Goal: Task Accomplishment & Management: Manage account settings

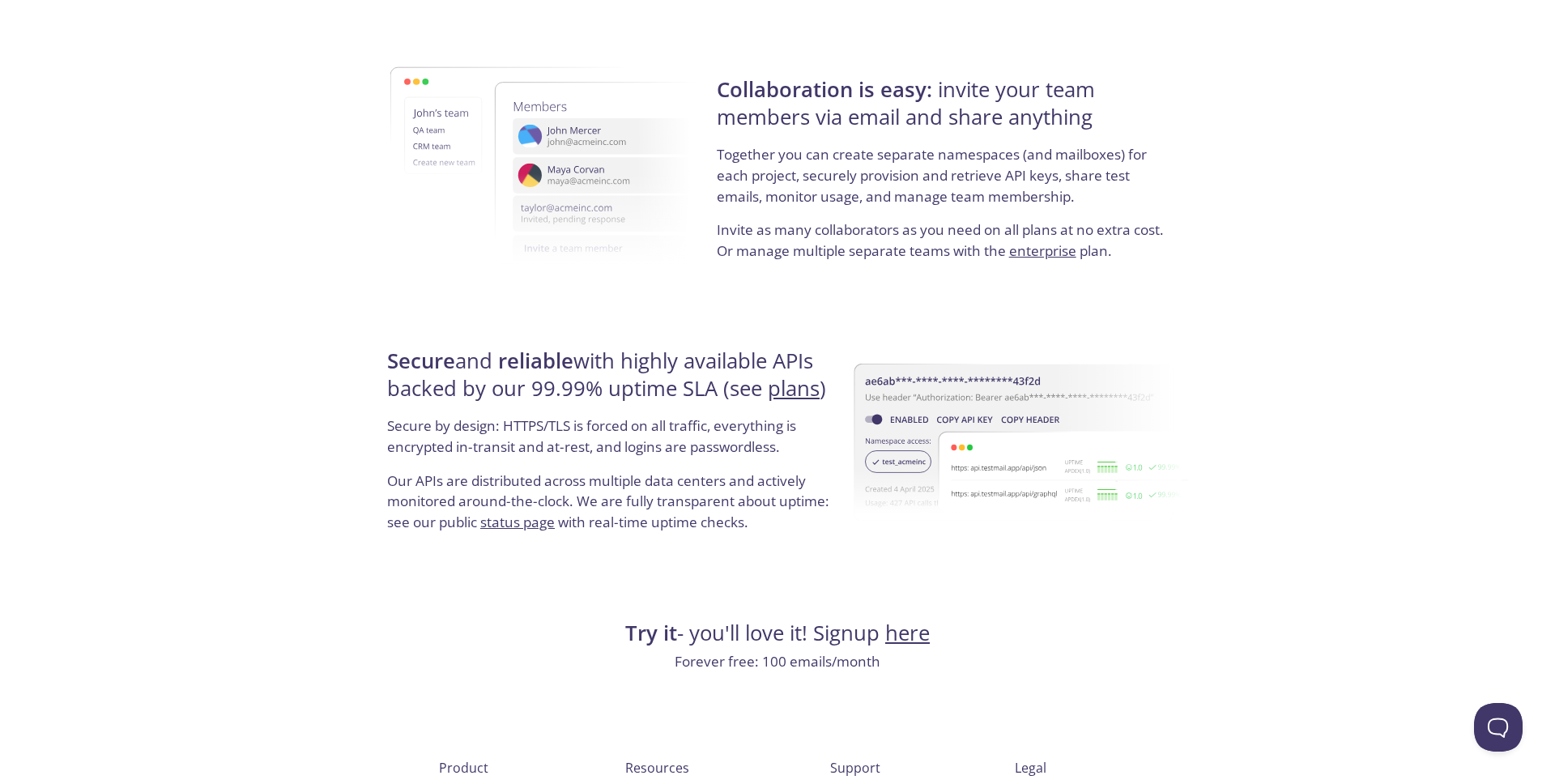
scroll to position [2918, 0]
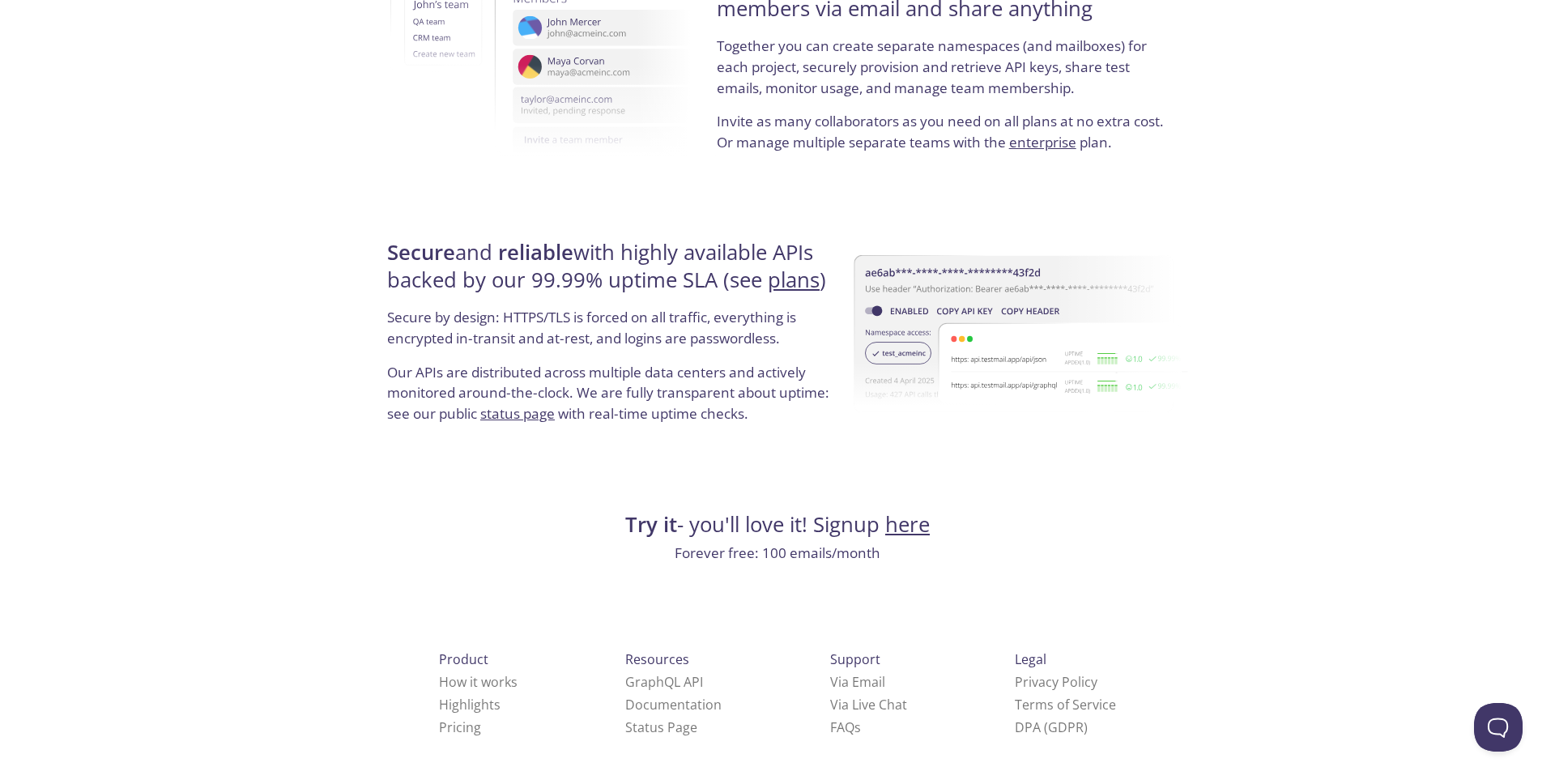
click at [915, 530] on link "here" at bounding box center [907, 524] width 44 height 28
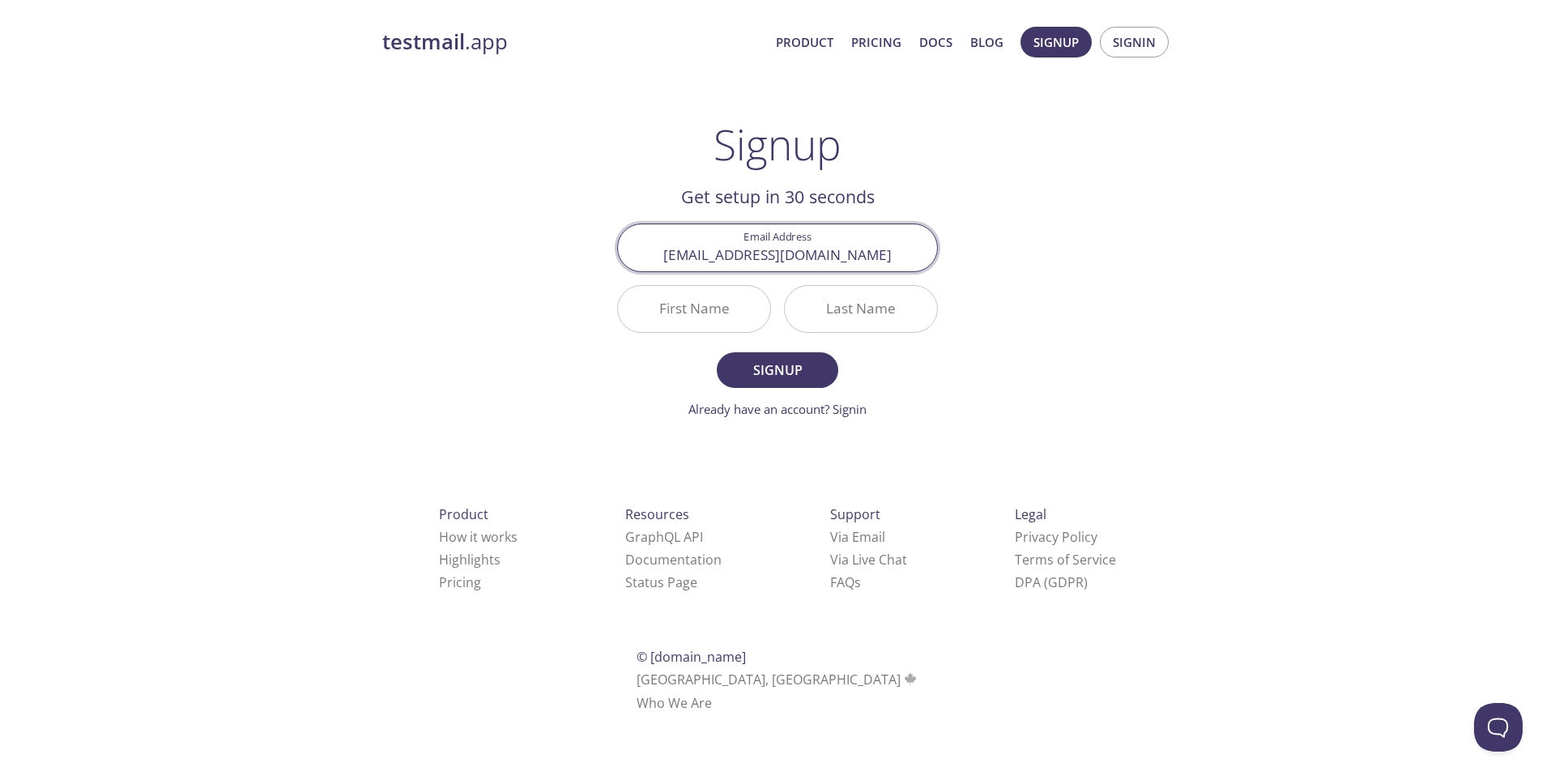
type input "[EMAIL_ADDRESS][DOMAIN_NAME]"
type input "Junaid"
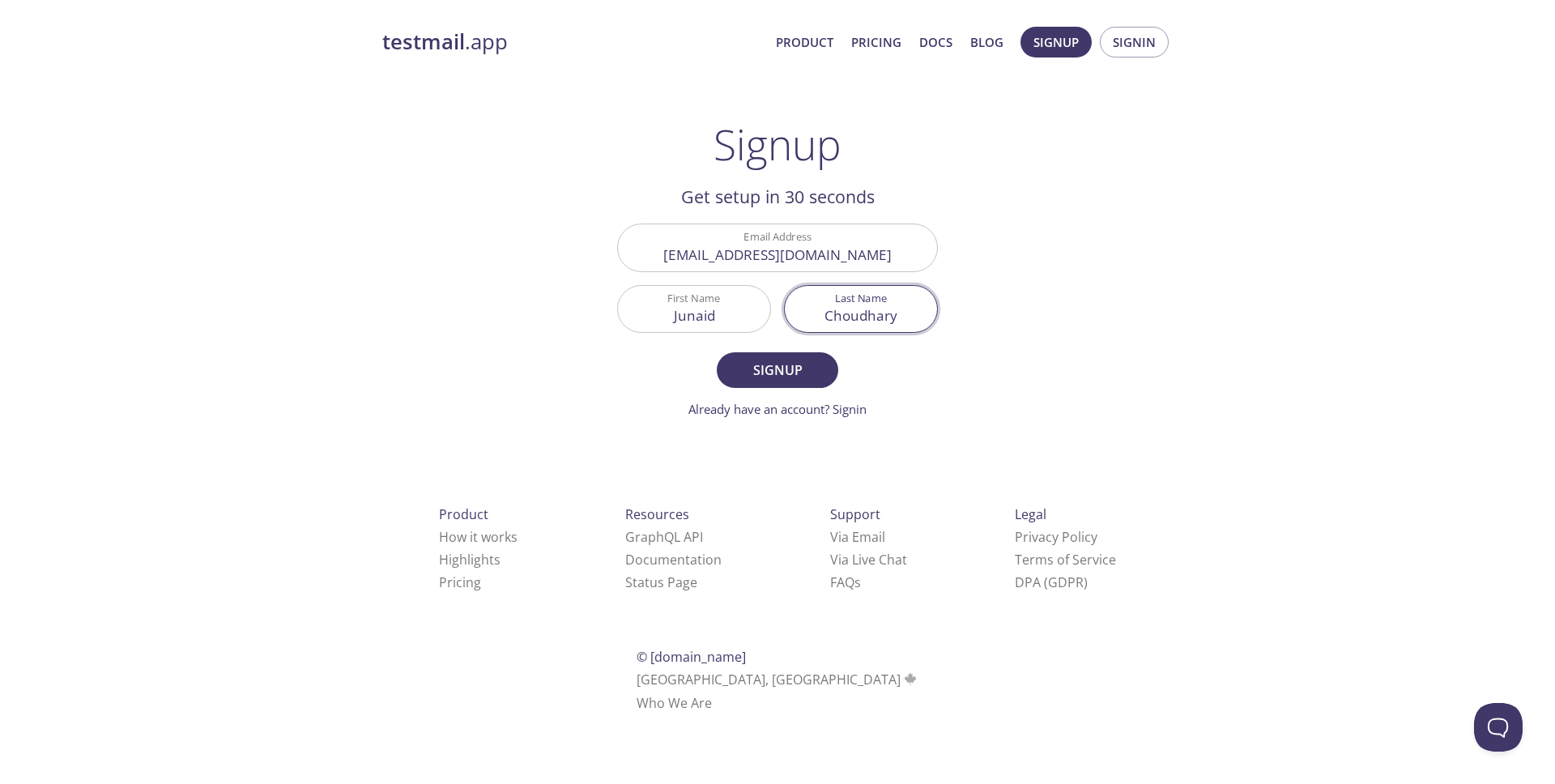
type input "Choudhary"
click at [717, 352] on button "Signup" at bounding box center [778, 370] width 121 height 36
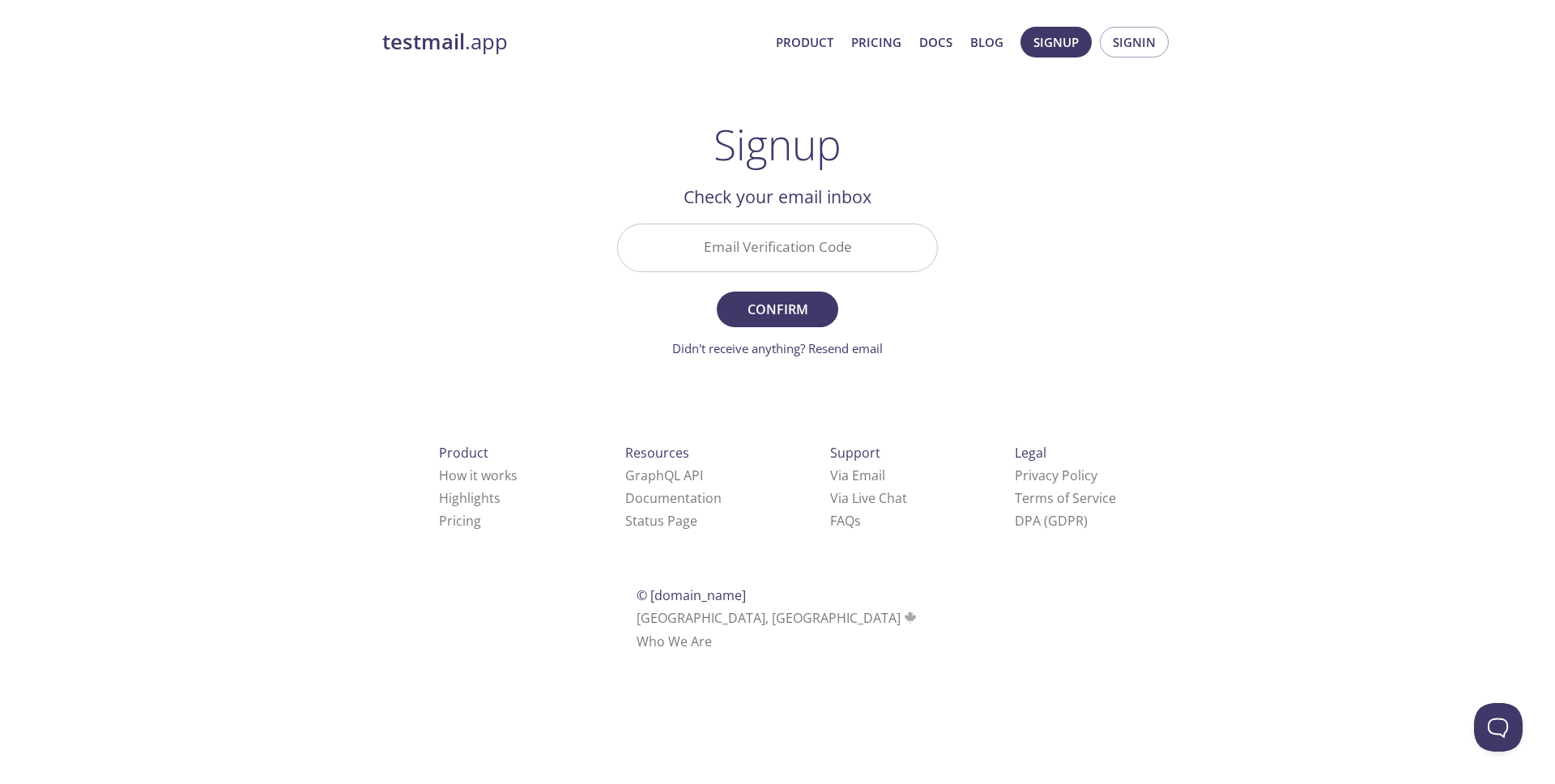
click at [808, 252] on input "Email Verification Code" at bounding box center [777, 247] width 319 height 46
paste input "Q5CP97A"
type input "Q5CP97A"
click at [802, 316] on span "Confirm" at bounding box center [777, 309] width 86 height 23
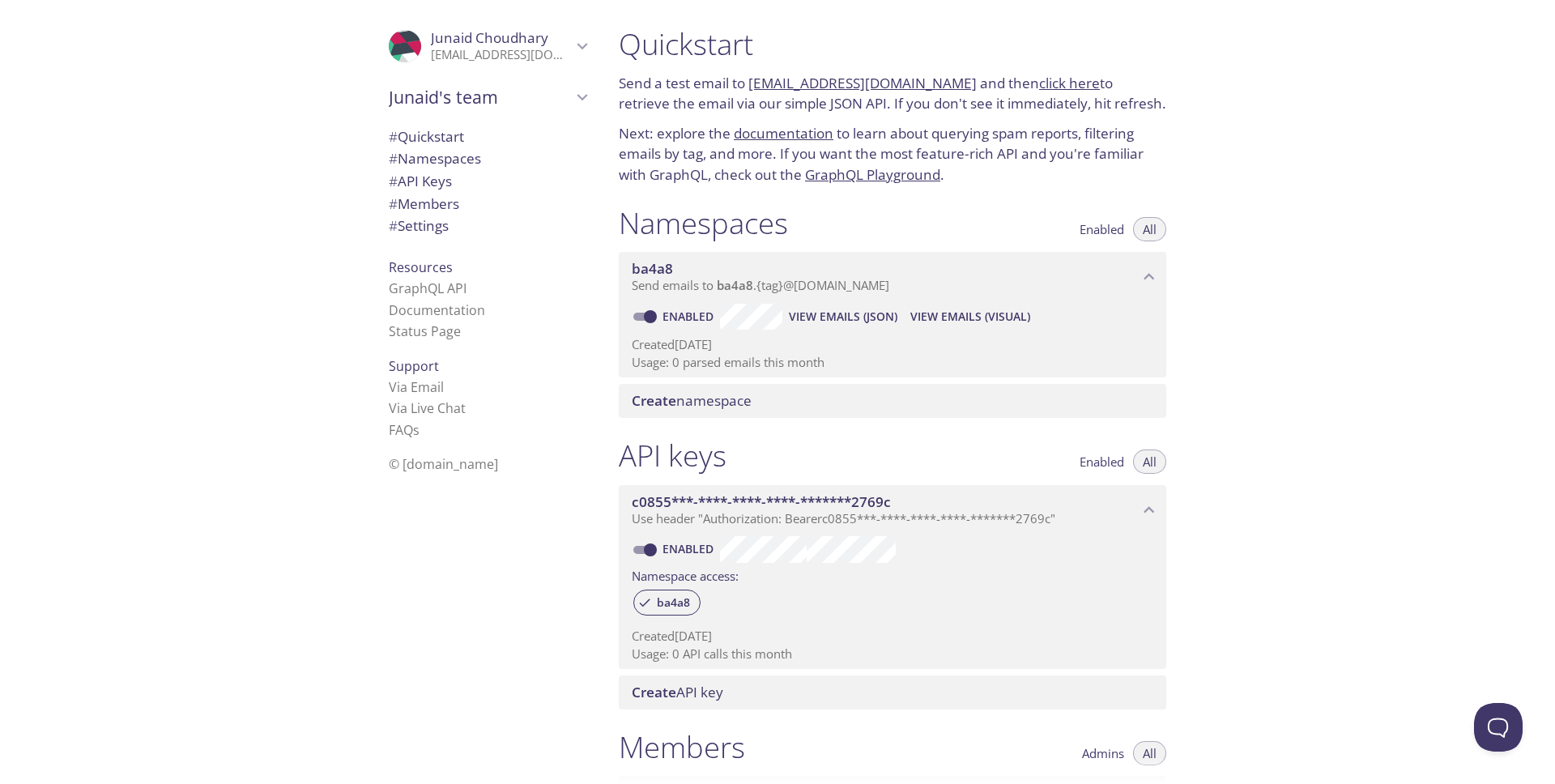
click at [1040, 92] on link "click here" at bounding box center [1069, 83] width 61 height 19
click at [858, 85] on link "[EMAIL_ADDRESS][DOMAIN_NAME]" at bounding box center [862, 83] width 228 height 19
drag, startPoint x: 951, startPoint y: 87, endPoint x: 749, endPoint y: 86, distance: 202.0
click at [749, 86] on p "Send a test email to [EMAIL_ADDRESS][DOMAIN_NAME] and then click here to retrie…" at bounding box center [892, 94] width 548 height 42
copy link "[EMAIL_ADDRESS][DOMAIN_NAME]"
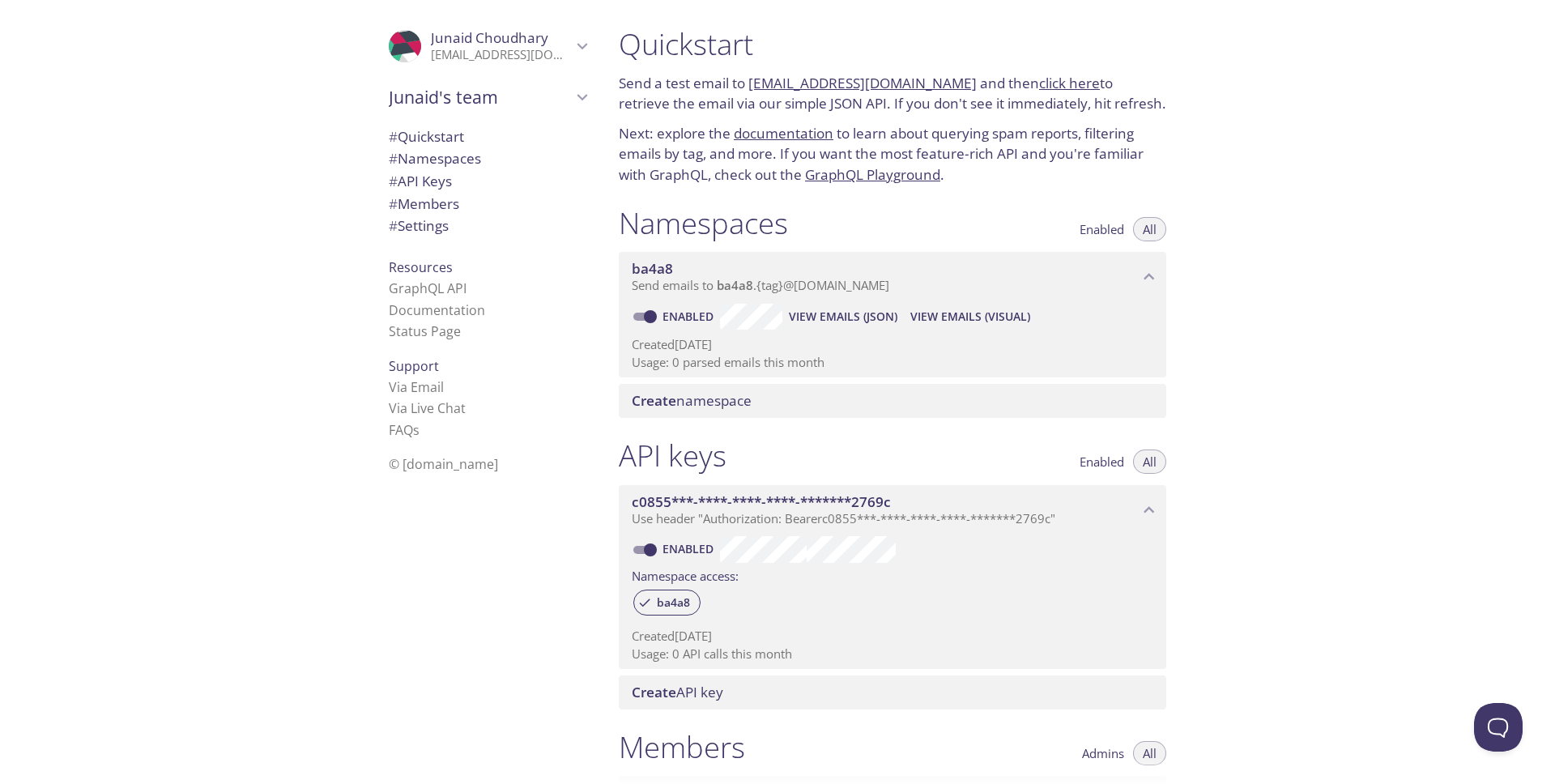
click at [1056, 83] on link "click here" at bounding box center [1069, 83] width 61 height 19
click at [1326, 121] on div "Quickstart Send a test email to [EMAIL_ADDRESS][DOMAIN_NAME] and then click her…" at bounding box center [1079, 392] width 949 height 784
click at [1232, 121] on div "Quickstart Send a test email to [EMAIL_ADDRESS][DOMAIN_NAME] and then click her…" at bounding box center [1079, 392] width 949 height 784
click at [654, 318] on input "Enabled" at bounding box center [651, 316] width 59 height 20
click at [640, 318] on input "Disabled" at bounding box center [638, 316] width 59 height 20
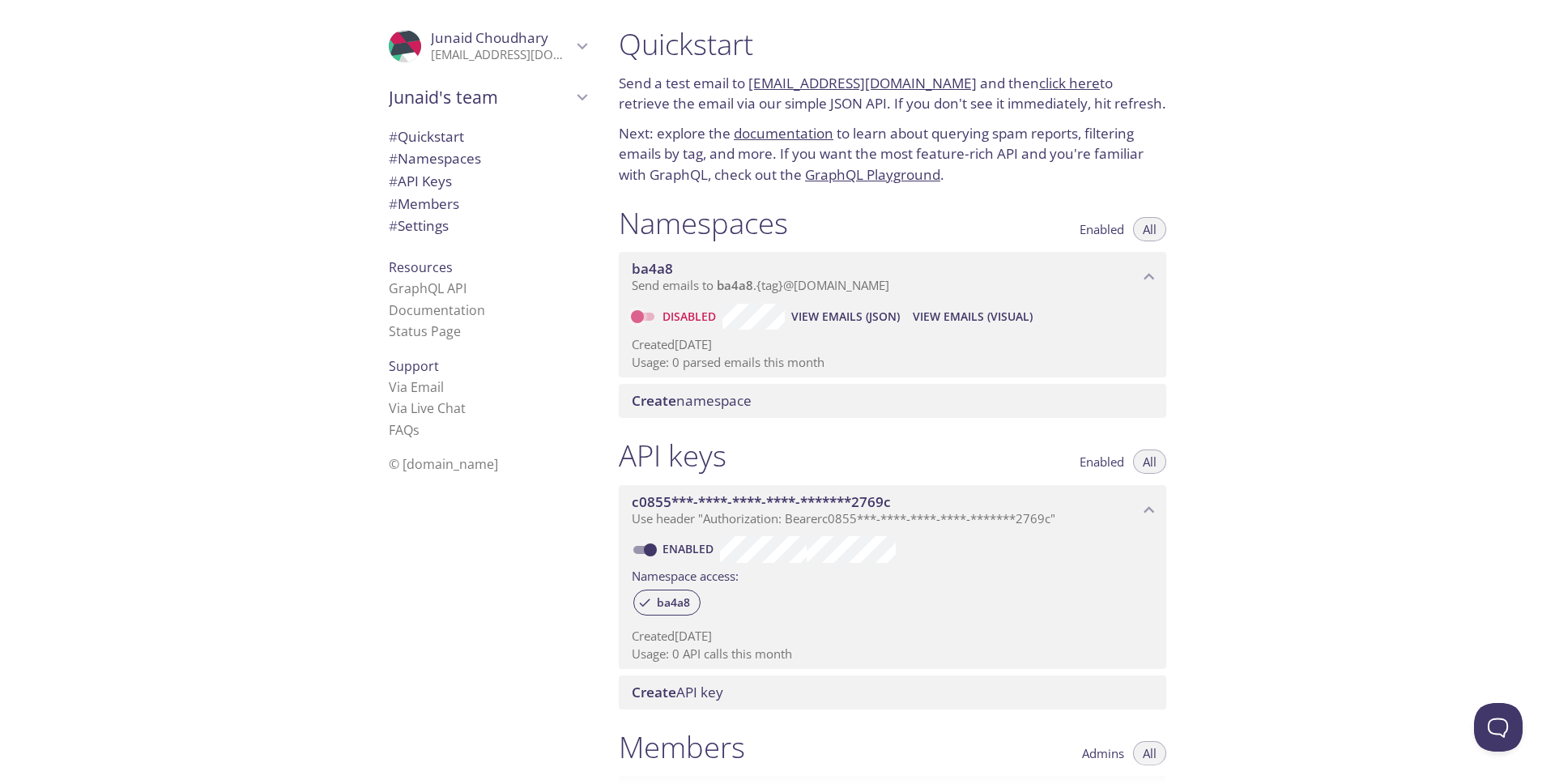
checkbox input "true"
click at [794, 135] on link "documentation" at bounding box center [783, 133] width 99 height 19
click at [1055, 86] on link "click here" at bounding box center [1069, 83] width 61 height 19
click at [433, 315] on link "Documentation" at bounding box center [437, 309] width 96 height 18
click at [1502, 730] on button "Open Beacon popover" at bounding box center [1494, 723] width 48 height 48
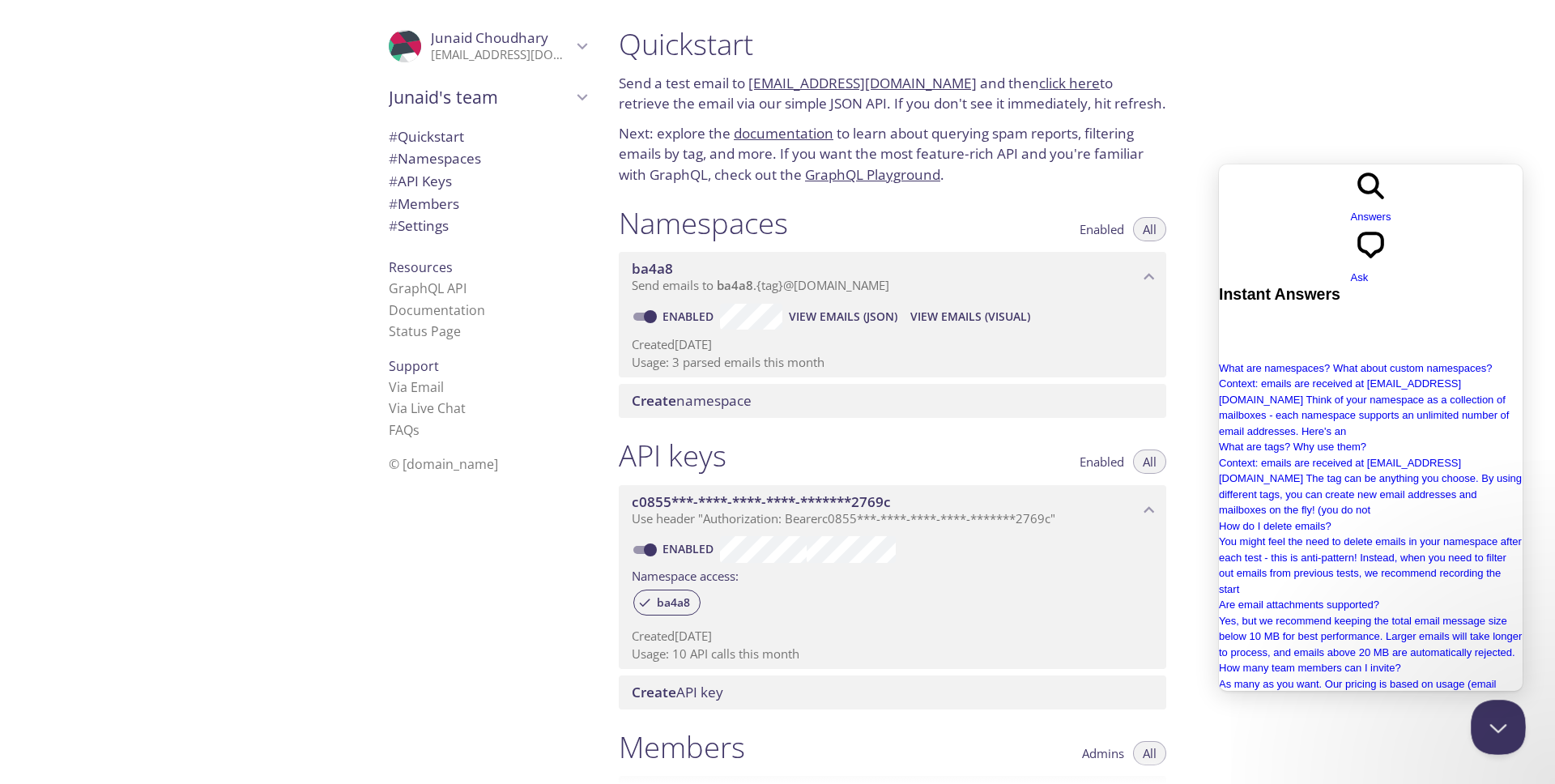
click at [1494, 711] on button "Close Beacon popover" at bounding box center [1494, 723] width 48 height 48
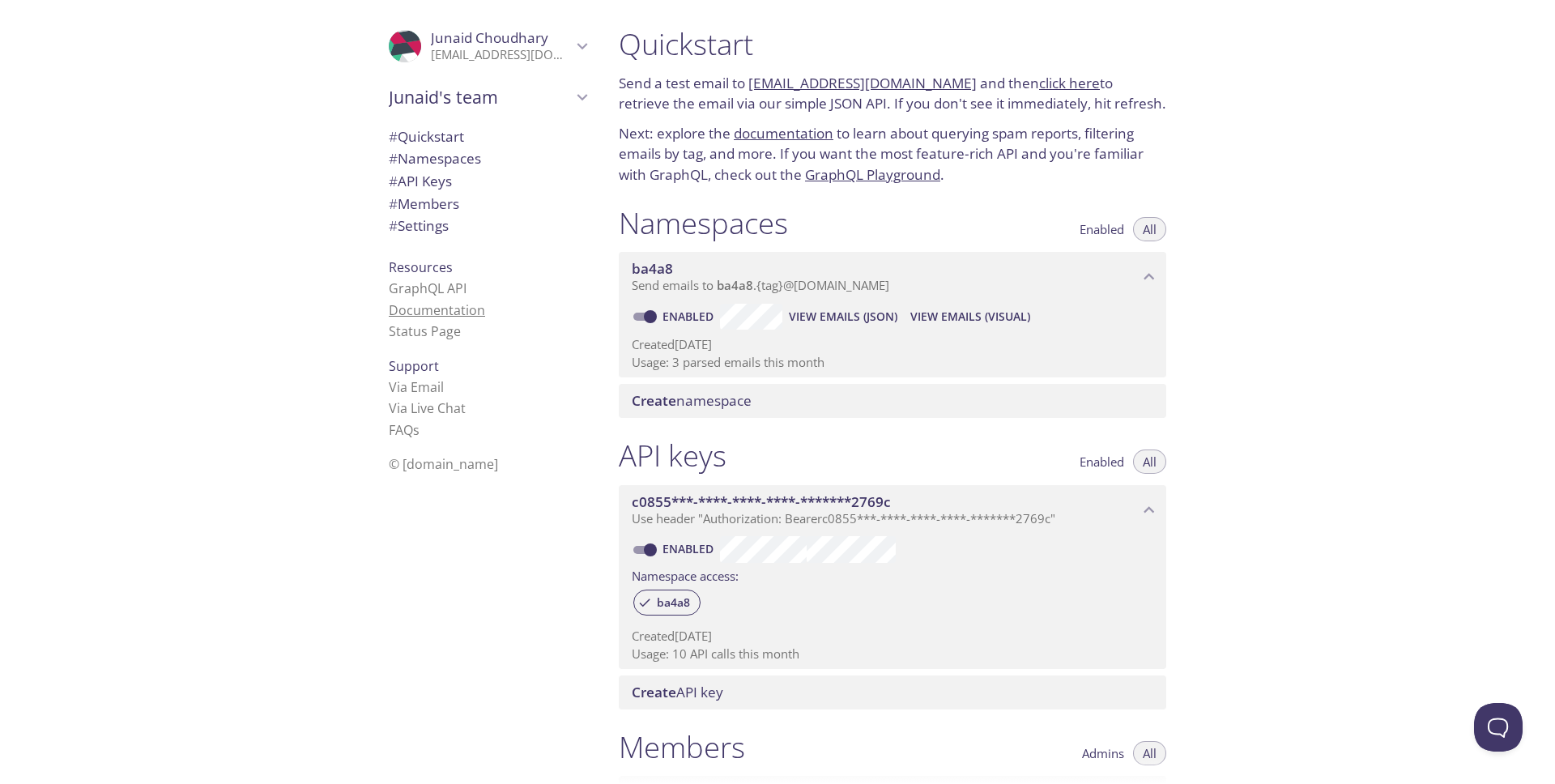
click at [427, 306] on link "Documentation" at bounding box center [437, 309] width 96 height 18
drag, startPoint x: 424, startPoint y: 340, endPoint x: 430, endPoint y: 331, distance: 10.8
click at [424, 340] on li "Status Page" at bounding box center [487, 331] width 198 height 21
click at [430, 331] on link "Status Page" at bounding box center [425, 331] width 72 height 18
